Goal: Task Accomplishment & Management: Manage account settings

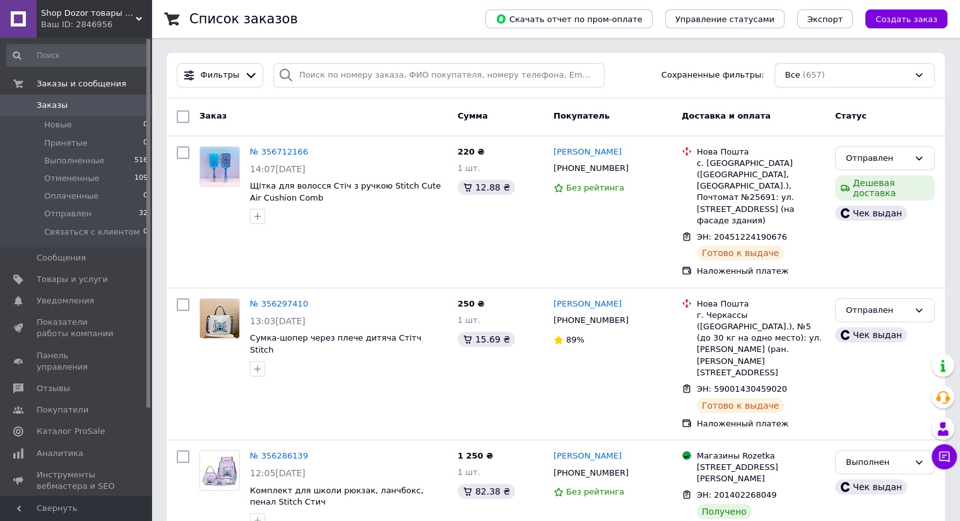
click at [99, 97] on link "Заказы 0" at bounding box center [77, 105] width 155 height 21
click at [57, 114] on link "Заказы 0" at bounding box center [77, 105] width 155 height 21
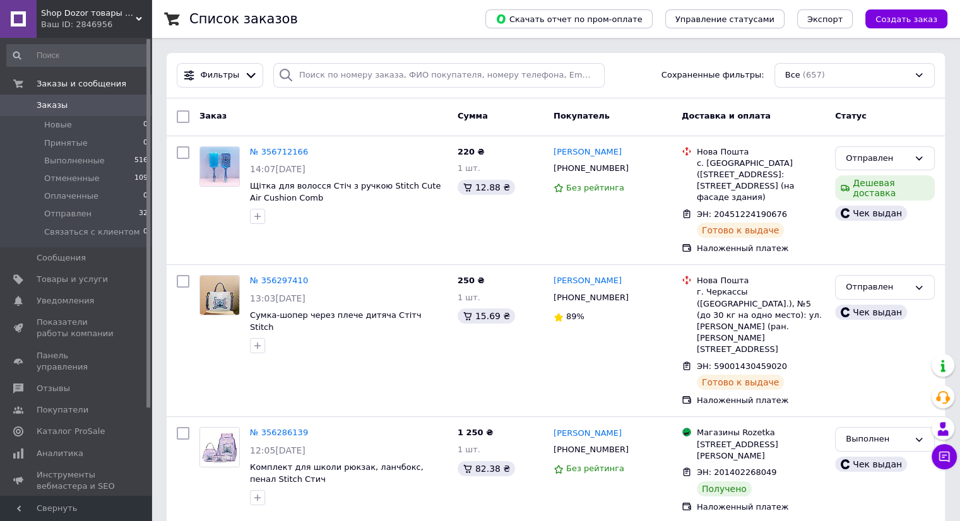
click at [83, 105] on span "Заказы" at bounding box center [77, 105] width 80 height 11
